Goal: Feedback & Contribution: Submit feedback/report problem

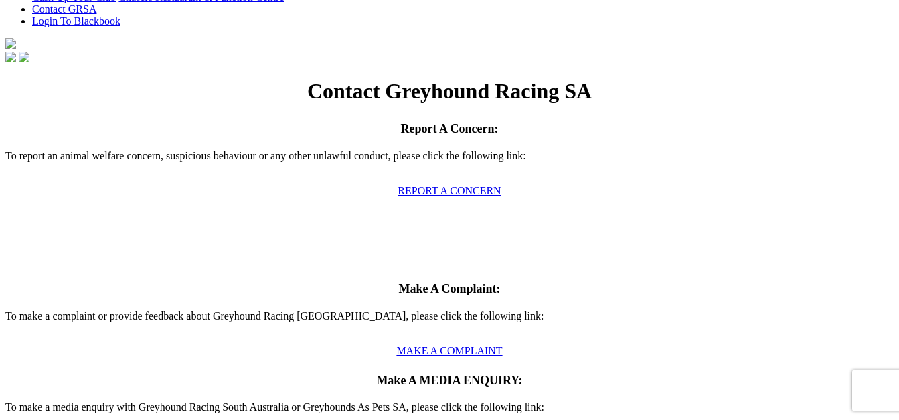
scroll to position [375, 0]
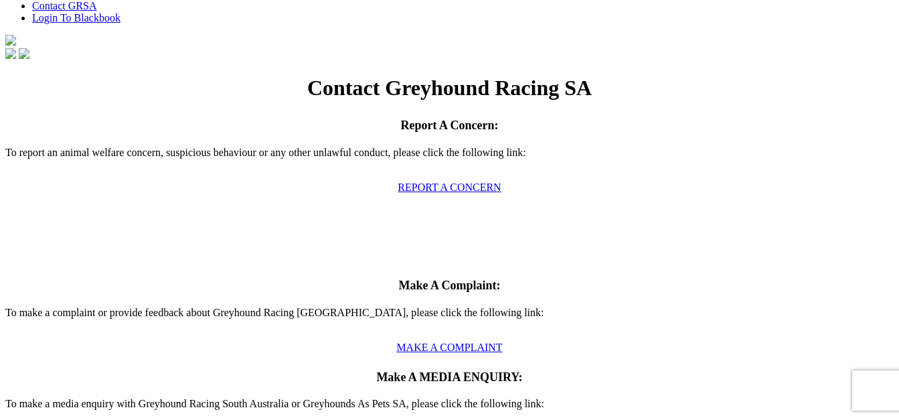
type input "[PERSON_NAME]"
type input "Playford"
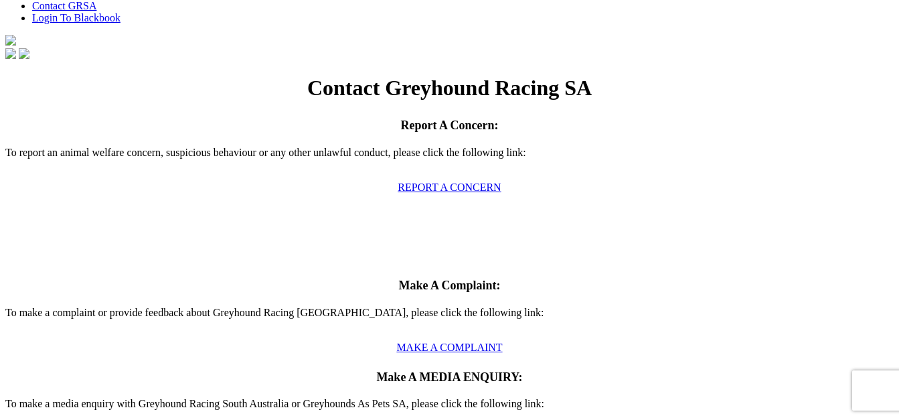
type input "[EMAIL_ADDRESS][PERSON_NAME][DOMAIN_NAME]"
type input "General"
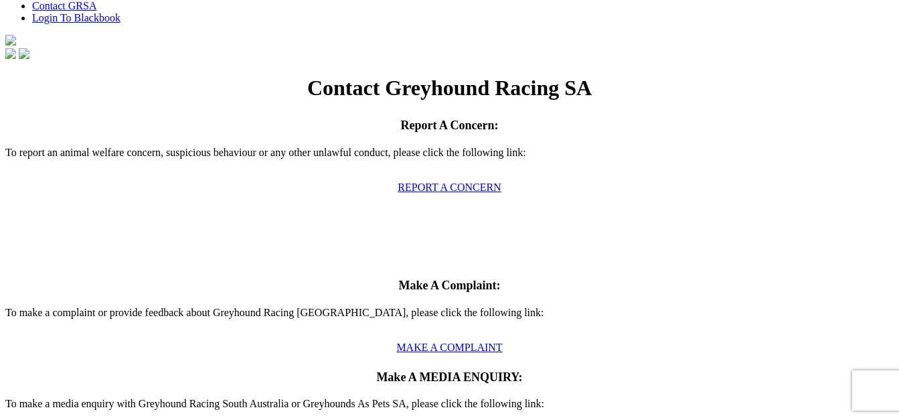
type textarea "Dear [PERSON_NAME] /madam If i write [PERSON_NAME].a letter would be pleased if…"
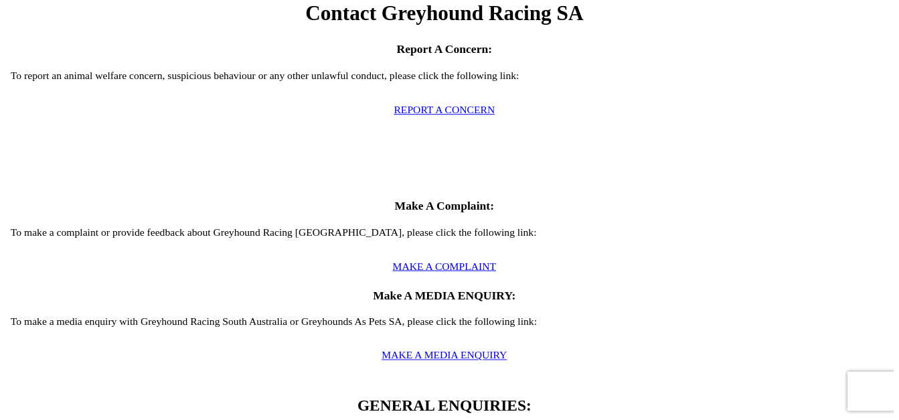
scroll to position [453, 0]
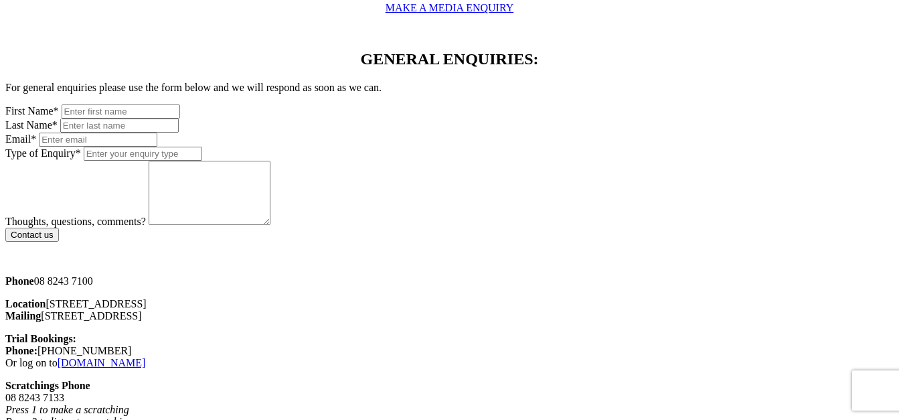
scroll to position [806, 0]
